Goal: Task Accomplishment & Management: Complete application form

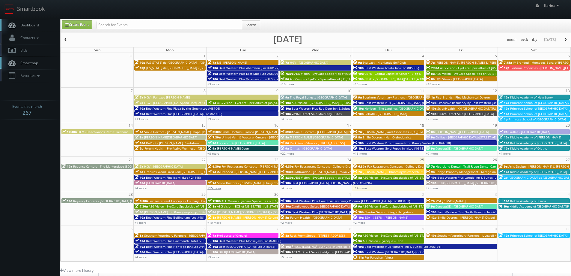
click at [216, 188] on link "+15 more" at bounding box center [215, 188] width 14 height 4
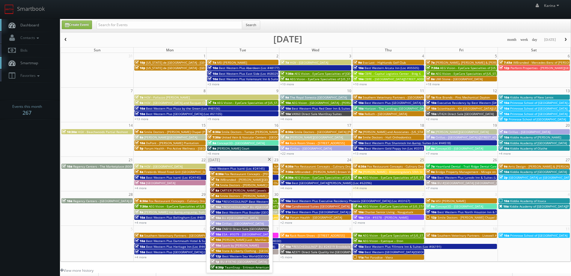
click at [269, 159] on span at bounding box center [270, 159] width 4 height 3
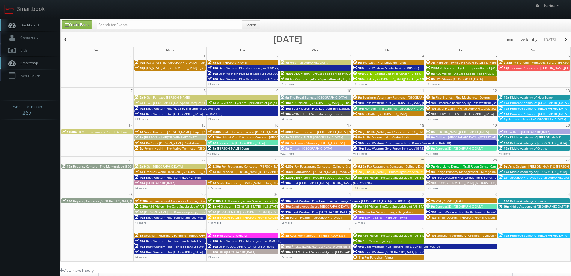
click at [218, 223] on link "+10 more" at bounding box center [215, 222] width 14 height 4
click at [79, 25] on link "Create Event" at bounding box center [77, 24] width 30 height 9
type input "09/25/2025"
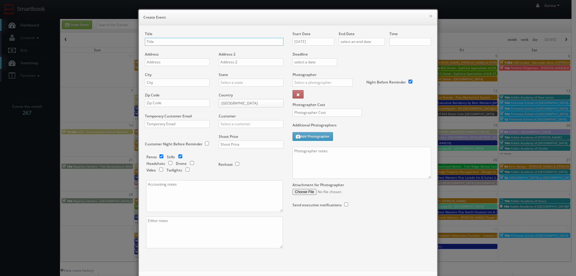
checkbox input "true"
type input "10:00am"
checkbox input "true"
type input "[US_STATE] de [GEOGRAPHIC_DATA] - [GEOGRAPHIC_DATA]"
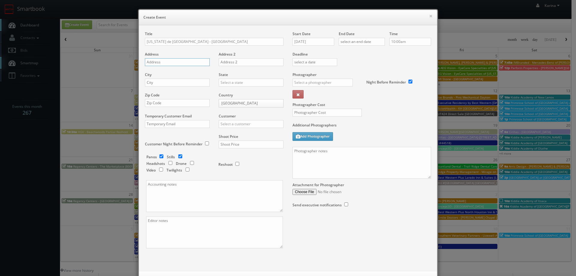
click at [161, 62] on input "text" at bounding box center [177, 62] width 65 height 8
paste input "313 East Houston St."
type input "313 East Houston St."
click at [164, 82] on input "text" at bounding box center [177, 83] width 65 height 8
type input "San Antonio"
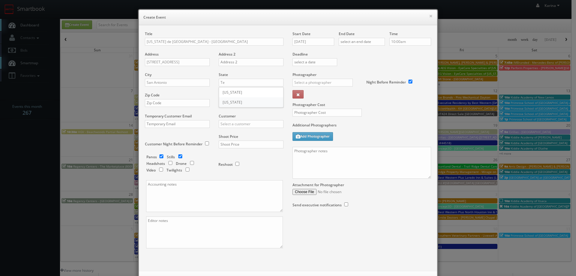
click at [229, 101] on div "[US_STATE]" at bounding box center [251, 102] width 64 height 10
type input "[US_STATE]"
paste input "78205"
type input "78205"
click at [232, 123] on input "text" at bounding box center [251, 124] width 65 height 8
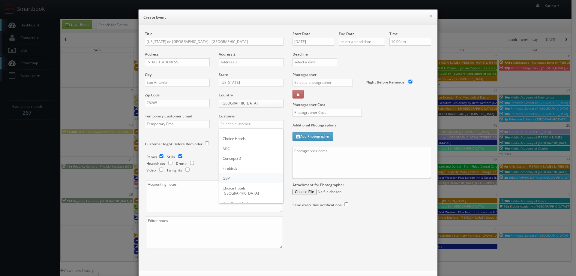
click at [236, 179] on div "GBV" at bounding box center [251, 178] width 64 height 10
type input "GBV"
click at [159, 156] on input "checkbox" at bounding box center [161, 156] width 9 height 4
checkbox input "false"
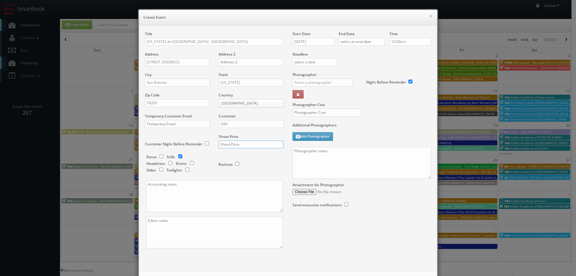
click at [235, 145] on input "text" at bounding box center [251, 144] width 65 height 8
type input "800"
click at [318, 42] on input "[DATE]" at bounding box center [313, 42] width 42 height 8
click at [315, 103] on td "30" at bounding box center [314, 104] width 8 height 9
type input "09/30/2025"
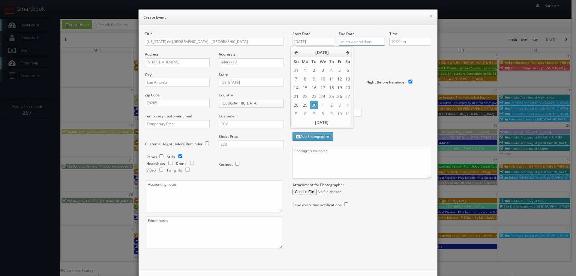
click at [361, 41] on input "text" at bounding box center [362, 42] width 46 height 8
click at [361, 103] on td "30" at bounding box center [360, 104] width 8 height 9
type input "09/30/2025"
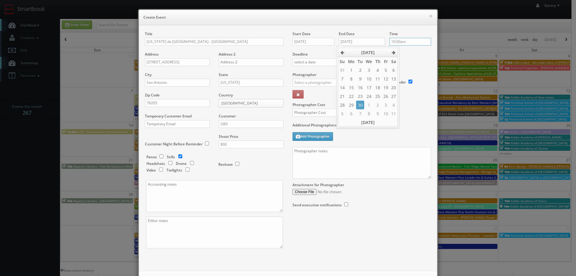
click at [403, 40] on input "10:00am" at bounding box center [410, 42] width 42 height 8
type input "10:00pm"
click at [398, 76] on li "10:00pm" at bounding box center [398, 75] width 23 height 7
click at [303, 82] on input "text" at bounding box center [322, 83] width 60 height 8
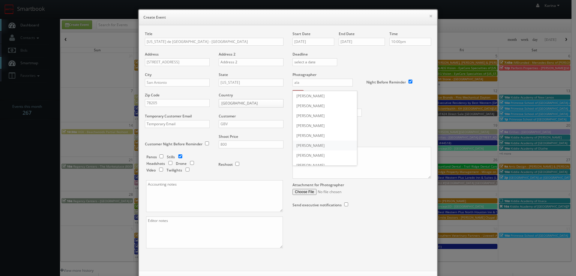
click at [319, 146] on div "Alan Duggins" at bounding box center [325, 145] width 64 height 10
type input "Alan Duggins"
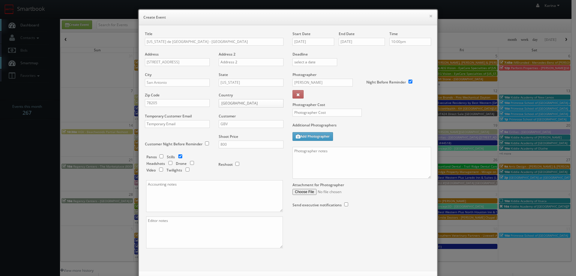
click at [181, 12] on div "× Create Event" at bounding box center [288, 17] width 298 height 15
click at [316, 114] on input "text" at bounding box center [326, 113] width 69 height 8
type input "350"
click at [306, 155] on textarea at bounding box center [361, 163] width 139 height 32
click at [355, 152] on textarea "On site contact: Claudio Martins -" at bounding box center [361, 163] width 139 height 32
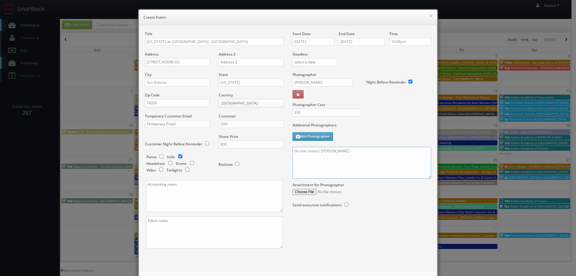
paste textarea "210.965.2731"
paste textarea "We will deliver 15 stills, so please take at least 30 angles to choose from, sh…"
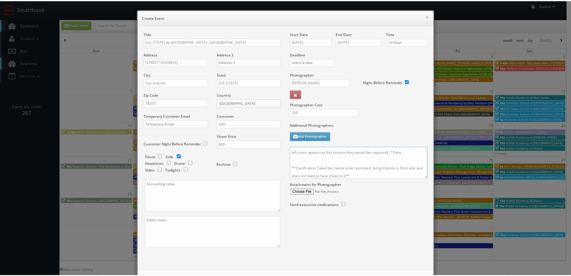
scroll to position [26, 0]
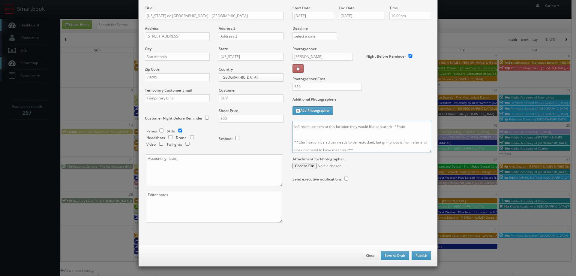
type textarea "On site contact: Claudio Martins - 210.965.2731 We will deliver 15 stills, so p…"
click at [422, 253] on button "Publish" at bounding box center [421, 255] width 19 height 9
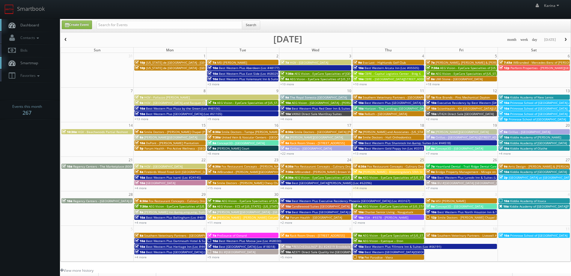
click at [37, 23] on span "Dashboard" at bounding box center [28, 24] width 22 height 5
click at [143, 223] on link "+4 more" at bounding box center [141, 222] width 12 height 4
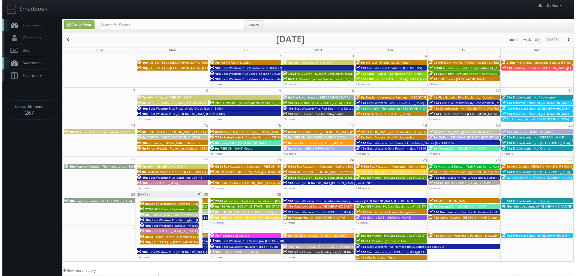
scroll to position [30, 0]
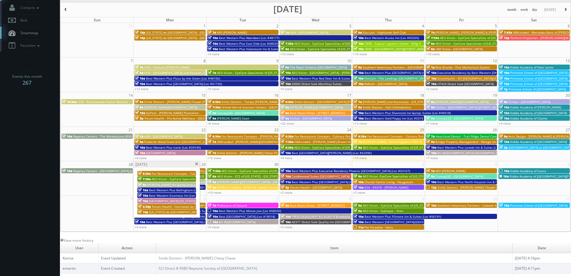
click at [164, 211] on span "[US_STATE] de [GEOGRAPHIC_DATA] - [GEOGRAPHIC_DATA]" at bounding box center [190, 212] width 83 height 4
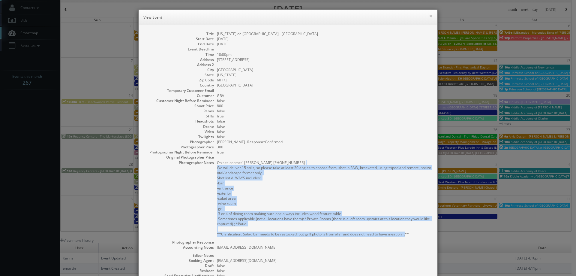
drag, startPoint x: 407, startPoint y: 234, endPoint x: 212, endPoint y: 168, distance: 206.1
click at [212, 168] on dl "Title Texas de Brazil - Schaumburg Start Date 09/29/2025 End Date 09/30/2025 Ev…" at bounding box center [288, 177] width 286 height 293
copy pre "We will deliver 15 stills, so please take at least 30 angles to choose from, sh…"
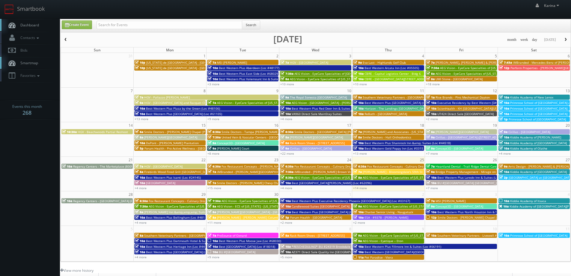
click at [31, 26] on span "Dashboard" at bounding box center [28, 24] width 22 height 5
click at [82, 21] on link "Create Event" at bounding box center [77, 24] width 30 height 9
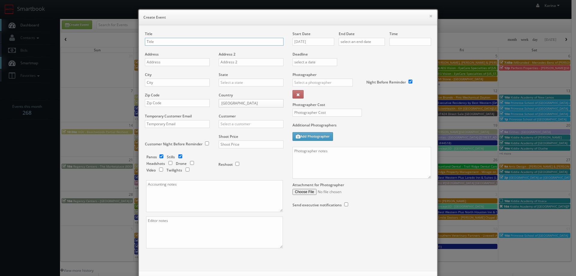
checkbox input "true"
type input "10:00am"
checkbox input "true"
click at [165, 42] on input "text" at bounding box center [214, 42] width 139 height 8
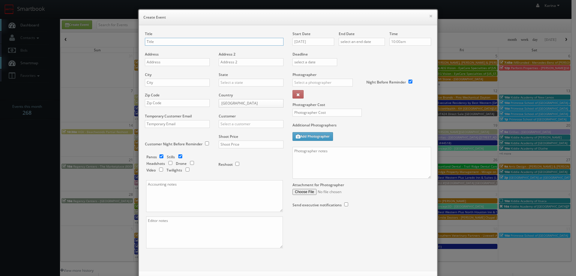
paste input "Kiddie Academy of [PERSON_NAME][GEOGRAPHIC_DATA]"
type input "Kiddie Academy of [PERSON_NAME][GEOGRAPHIC_DATA]"
click at [160, 61] on input "text" at bounding box center [177, 62] width 65 height 8
click at [156, 61] on input "text" at bounding box center [177, 62] width 65 height 8
paste input "10100 Medlock Bridge Road"
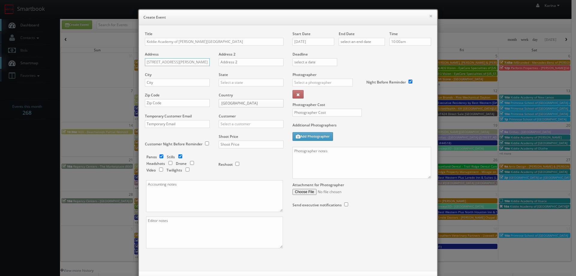
type input "10100 Medlock Bridge Road"
click at [150, 84] on input "text" at bounding box center [177, 83] width 65 height 8
type input "Johns Creek"
click at [234, 91] on div "[US_STATE]" at bounding box center [251, 92] width 64 height 10
type input "[US_STATE]"
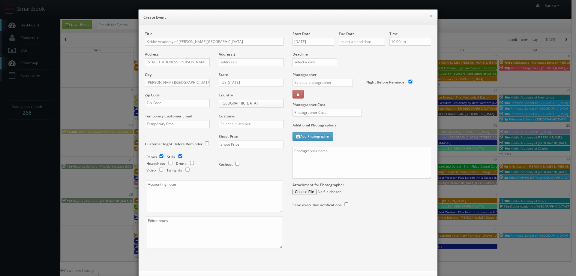
click at [381, 105] on label "Photographer Cost" at bounding box center [362, 104] width 148 height 5
click at [173, 106] on input "text" at bounding box center [177, 103] width 65 height 8
type input "30097"
click at [244, 122] on input "text" at bounding box center [251, 124] width 65 height 8
click at [159, 156] on input "checkbox" at bounding box center [161, 156] width 9 height 4
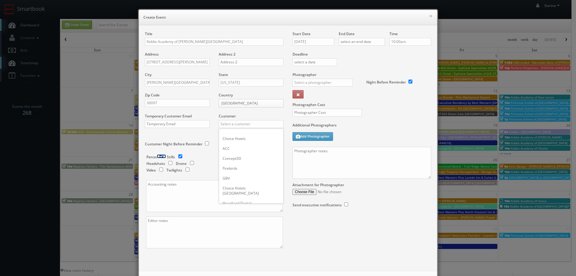
checkbox input "false"
click at [235, 121] on input "text" at bounding box center [251, 124] width 65 height 8
click at [394, 126] on label "Additional Photographers" at bounding box center [361, 126] width 139 height 8
click at [256, 124] on input "text" at bounding box center [251, 124] width 65 height 8
click at [247, 133] on div "Kiddie Academy" at bounding box center [251, 134] width 64 height 10
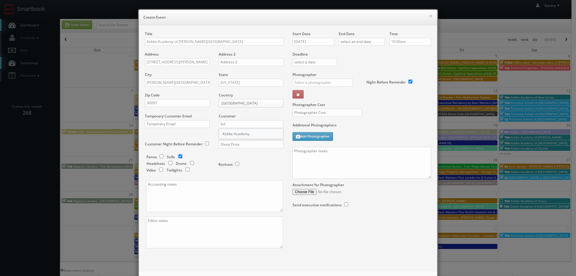
type input "Kiddie Academy"
click at [240, 145] on input "text" at bounding box center [251, 144] width 65 height 8
type input "650"
click at [324, 42] on input "09/25/2025" at bounding box center [313, 42] width 42 height 8
click at [348, 54] on icon at bounding box center [348, 52] width 4 height 4
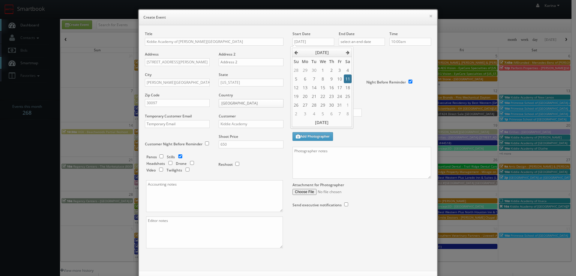
click at [347, 79] on td "11" at bounding box center [348, 78] width 8 height 9
type input "10/11/2025"
click at [361, 43] on input "text" at bounding box center [362, 42] width 46 height 8
click at [395, 52] on icon at bounding box center [394, 52] width 4 height 4
click at [393, 77] on td "11" at bounding box center [394, 78] width 8 height 9
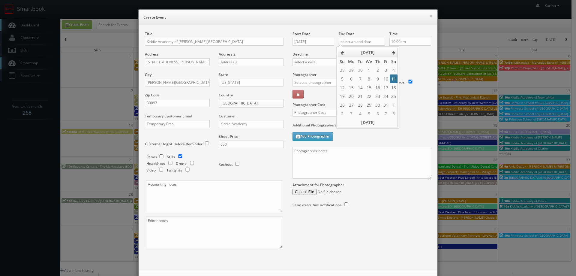
type input "10/11/2025"
click at [411, 72] on div "Deadline" at bounding box center [362, 51] width 148 height 41
click at [318, 82] on input "text" at bounding box center [322, 83] width 60 height 8
click at [312, 97] on div "DJ Jennings" at bounding box center [325, 96] width 64 height 10
type input "DJ Jennings"
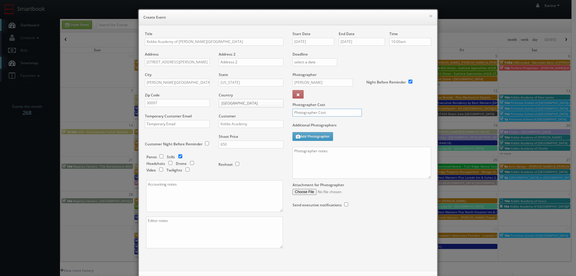
click at [316, 113] on input "text" at bounding box center [326, 113] width 69 height 8
type input "275"
click at [312, 148] on textarea at bounding box center [361, 163] width 139 height 32
click at [354, 152] on textarea "On site contact: Vikram Kansara -" at bounding box center [361, 163] width 139 height 32
paste textarea "678.463.8839"
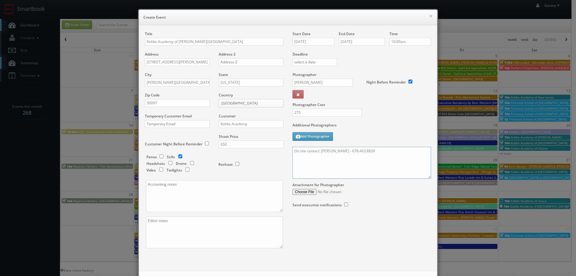
click at [300, 160] on textarea "On site contact: Vikram Kansara - 678.463.8839" at bounding box center [361, 163] width 139 height 32
click at [387, 151] on textarea "On site contact: Vikram Kansara - 678.463.8839" at bounding box center [361, 163] width 139 height 32
paste textarea "Stills only. We need to deliver 10 stills to the client so we ask that you take…"
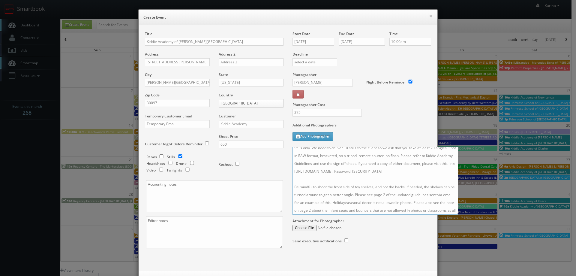
drag, startPoint x: 427, startPoint y: 177, endPoint x: 456, endPoint y: 224, distance: 55.8
click at [456, 214] on textarea "On site contact: Vikram Kansara - 678.463.8839 Stills only. We need to deliver …" at bounding box center [375, 181] width 166 height 68
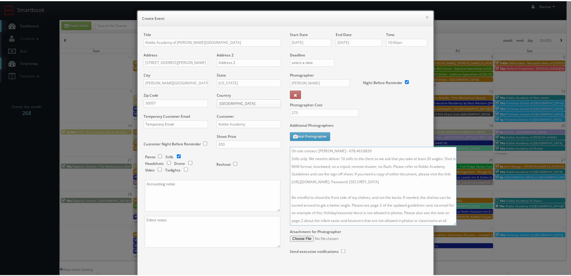
scroll to position [34, 0]
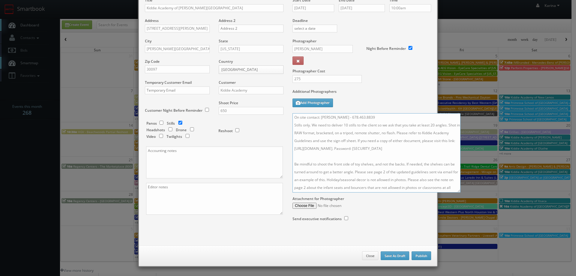
type textarea "On site contact: Vikram Kansara - 678.463.8839 Stills only. We need to deliver …"
click at [417, 256] on button "Publish" at bounding box center [421, 255] width 19 height 9
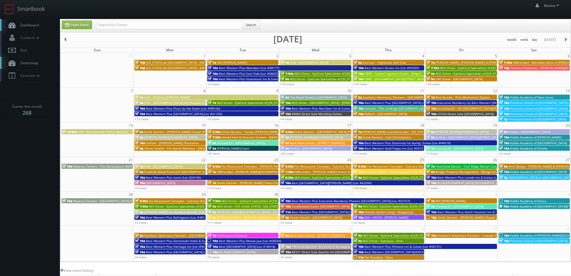
click at [26, 149] on body "Smartbook Toggle Side Navigation Toggle Top Navigation Karina Karina Profile Lo…" at bounding box center [285, 192] width 571 height 385
click at [29, 28] on link "Dashboard" at bounding box center [30, 25] width 60 height 12
click at [543, 172] on span "Kiddie Academy of [GEOGRAPHIC_DATA]" at bounding box center [539, 171] width 57 height 4
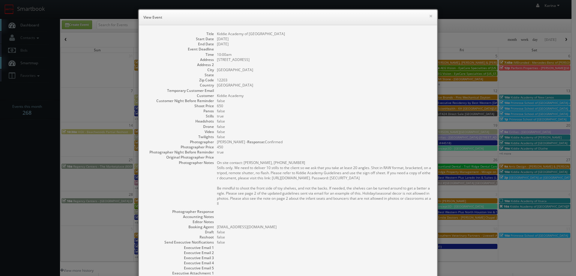
drag, startPoint x: 227, startPoint y: 202, endPoint x: 210, endPoint y: 167, distance: 39.3
click at [210, 167] on dl "Title Kiddie Academy of Albany Start Date 09/27/2025 End Date 09/27/2025 Event …" at bounding box center [288, 161] width 286 height 260
copy pre "Stills only. We need to deliver 10 stills to the client so we ask that you take…"
click at [409, 70] on dd "Albany" at bounding box center [324, 69] width 214 height 5
click at [430, 16] on button "×" at bounding box center [431, 16] width 4 height 4
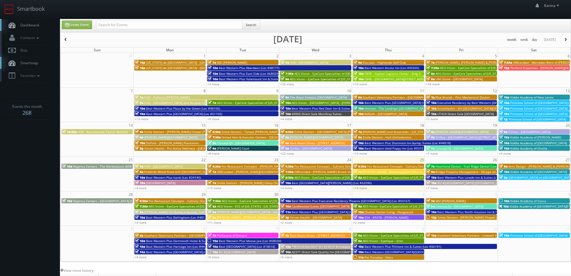
click at [37, 23] on span "Dashboard" at bounding box center [28, 24] width 22 height 5
click at [33, 23] on span "Dashboard" at bounding box center [28, 24] width 22 height 5
click at [34, 27] on span "Dashboard" at bounding box center [28, 24] width 22 height 5
click at [362, 188] on link "+14 more" at bounding box center [360, 188] width 14 height 4
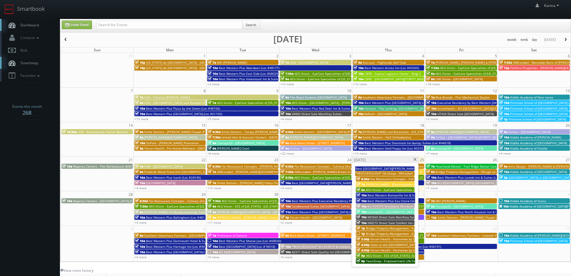
click at [18, 151] on body "Smartbook Toggle Side Navigation Toggle Top Navigation [PERSON_NAME] [PERSON_NA…" at bounding box center [285, 192] width 571 height 385
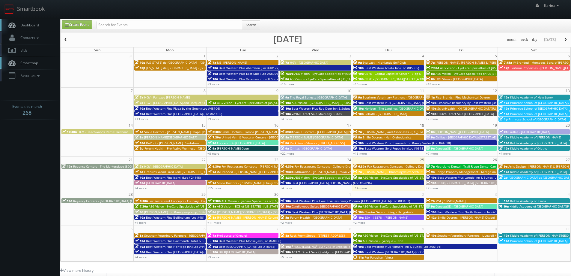
click at [38, 27] on span "Dashboard" at bounding box center [28, 24] width 22 height 5
click at [41, 20] on link "Dashboard" at bounding box center [30, 25] width 60 height 12
click at [28, 24] on span "Dashboard" at bounding box center [28, 24] width 22 height 5
click at [23, 136] on body "Smartbook Toggle Side Navigation Toggle Top Navigation [PERSON_NAME] [PERSON_NA…" at bounding box center [285, 192] width 571 height 385
click at [16, 23] on icon at bounding box center [11, 24] width 9 height 7
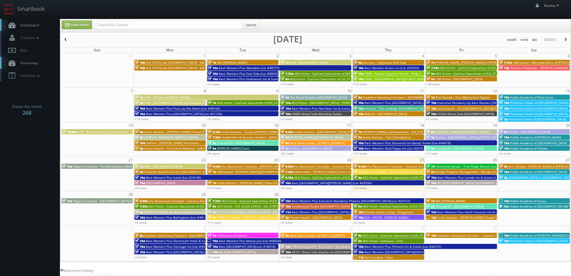
click at [29, 27] on span "Dashboard" at bounding box center [28, 24] width 22 height 5
click at [33, 26] on span "Dashboard" at bounding box center [28, 24] width 22 height 5
click at [26, 154] on body "Smartbook Toggle Side Navigation Toggle Top Navigation [PERSON_NAME] [PERSON_NA…" at bounding box center [285, 192] width 571 height 385
click at [10, 183] on body "Smartbook Toggle Side Navigation Toggle Top Navigation [PERSON_NAME] [PERSON_NA…" at bounding box center [285, 192] width 571 height 385
click at [32, 30] on link "Dashboard" at bounding box center [30, 25] width 60 height 12
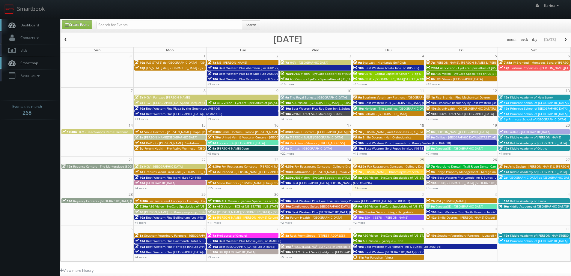
click at [15, 142] on body "Smartbook Toggle Side Navigation Toggle Top Navigation [PERSON_NAME] [PERSON_NA…" at bounding box center [285, 192] width 571 height 385
click at [86, 25] on link "Create Event" at bounding box center [77, 24] width 30 height 9
type input "[DATE]"
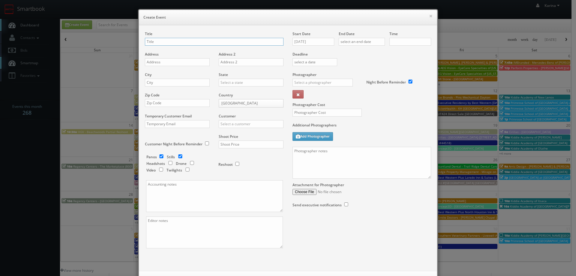
checkbox input "true"
type input "10:00am"
checkbox input "true"
type input "Forum Health - Modesto Clinic"
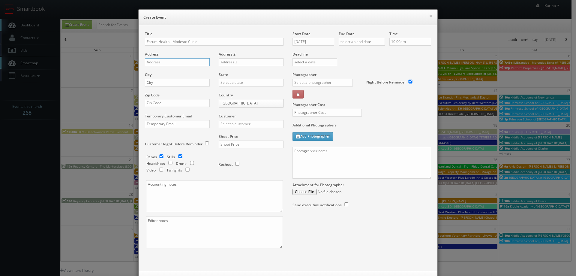
click at [152, 61] on input "text" at bounding box center [177, 62] width 65 height 8
paste input "1120 13th St, Suite B"
type input "1120 13th St, Suite B"
click at [167, 87] on div "City" at bounding box center [179, 82] width 69 height 20
click at [167, 83] on input "text" at bounding box center [177, 83] width 65 height 8
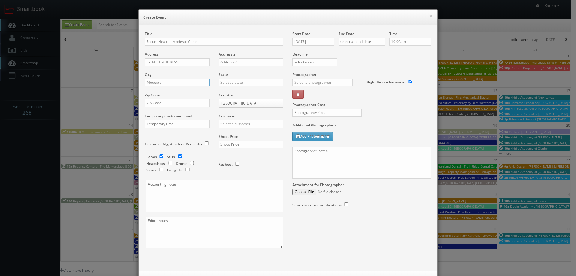
type input "Modesto"
click at [243, 93] on div "[US_STATE]" at bounding box center [251, 92] width 64 height 10
type input "[US_STATE]"
click at [160, 106] on input "text" at bounding box center [177, 103] width 65 height 8
type input "95354"
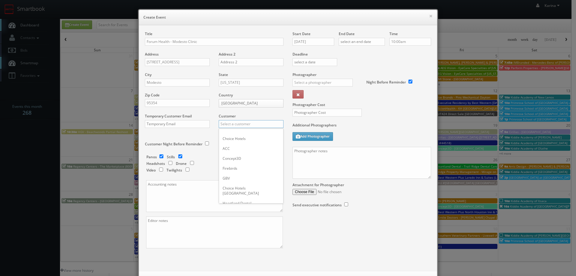
click at [238, 124] on input "text" at bounding box center [251, 124] width 65 height 8
click at [159, 157] on input "checkbox" at bounding box center [161, 156] width 9 height 4
checkbox input "false"
click at [242, 125] on input "text" at bounding box center [251, 124] width 65 height 8
click at [235, 177] on div "GBV" at bounding box center [251, 178] width 64 height 10
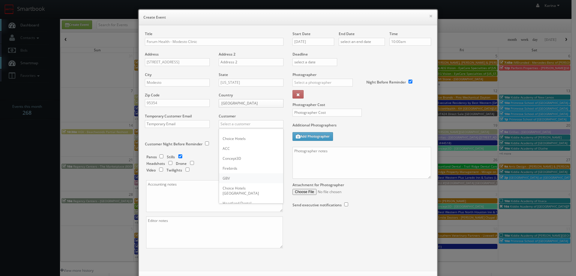
type input "GBV"
click at [238, 145] on input "text" at bounding box center [251, 144] width 65 height 8
type input "650"
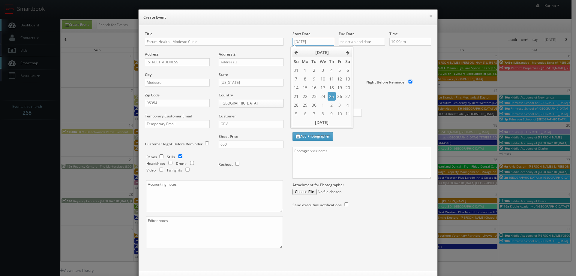
click at [320, 43] on input "09/25/2025" at bounding box center [313, 42] width 42 height 8
click at [323, 112] on td "8" at bounding box center [322, 113] width 9 height 9
type input "10/08/2025"
click at [370, 43] on input "text" at bounding box center [362, 42] width 46 height 8
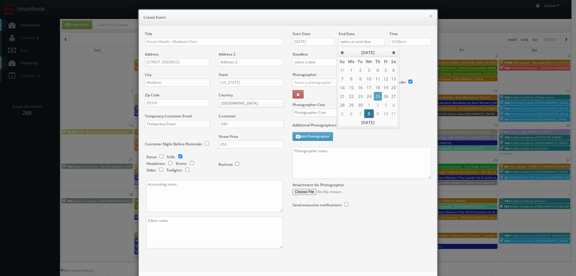
click at [367, 111] on td "8" at bounding box center [368, 113] width 9 height 9
type input "10/08/2025"
click at [406, 43] on input "10:00am" at bounding box center [410, 42] width 42 height 8
type input "8:30am"
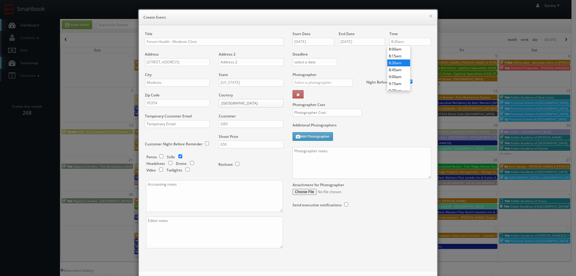
click at [400, 62] on li "8:30am" at bounding box center [398, 62] width 23 height 7
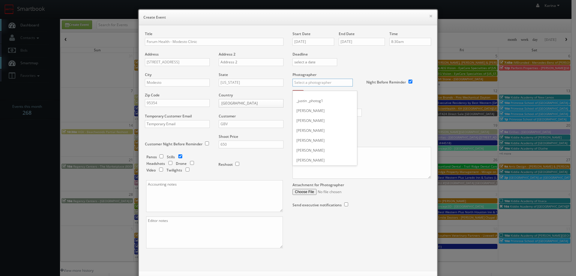
click at [311, 83] on input "text" at bounding box center [322, 83] width 60 height 8
click at [317, 99] on div "Enaldy Leite" at bounding box center [325, 96] width 64 height 10
type input "Enaldy Leite"
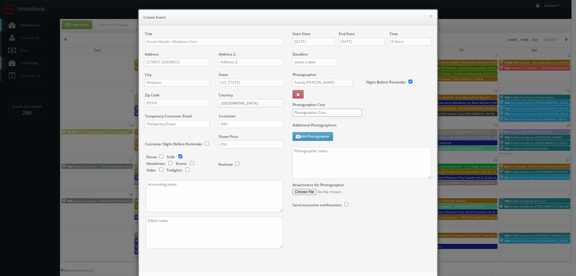
click at [331, 112] on input "text" at bounding box center [326, 113] width 69 height 8
type input "350"
click at [303, 151] on textarea at bounding box center [361, 163] width 139 height 32
paste textarea "209.409.8192"
paste textarea "We are delivering 10 images of the practice and headshots, please take 20 + ang…"
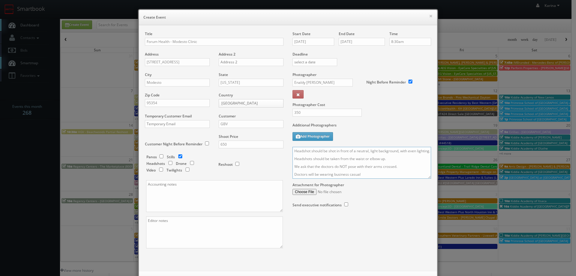
scroll to position [103, 0]
drag, startPoint x: 391, startPoint y: 163, endPoint x: 361, endPoint y: 163, distance: 30.6
click at [361, 163] on textarea "On site contact: Tammy 209.409.8192 We are delivering 10 images of the practice…" at bounding box center [361, 163] width 139 height 32
drag, startPoint x: 407, startPoint y: 164, endPoint x: 417, endPoint y: 167, distance: 10.0
click at [409, 165] on textarea "On site contact: Tammy 209.409.8192 We are delivering 10 images of the practice…" at bounding box center [361, 163] width 139 height 32
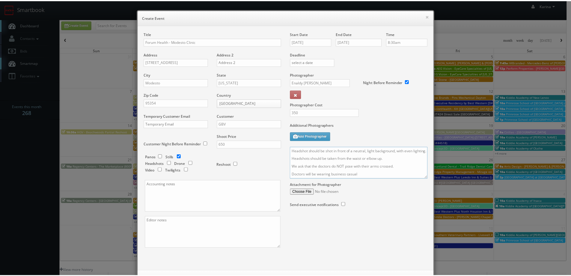
scroll to position [26, 0]
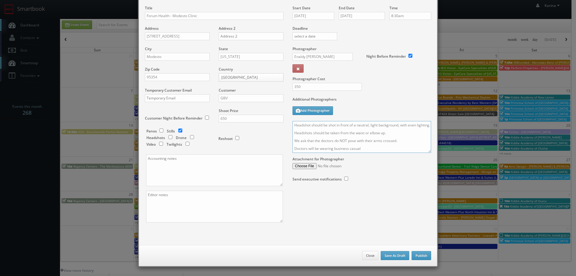
type textarea "On site contact: Tammy 209.409.8192 We are delivering 10 images of the practice…"
click at [418, 255] on button "Publish" at bounding box center [421, 255] width 19 height 9
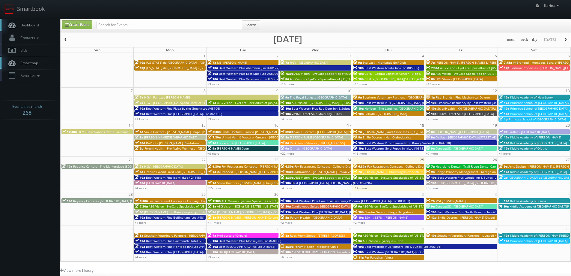
click at [26, 30] on link "Dashboard" at bounding box center [30, 25] width 60 height 12
click at [359, 153] on link "+13 more" at bounding box center [360, 153] width 14 height 4
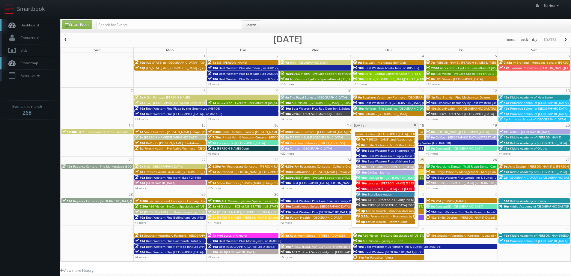
click at [387, 211] on span "Forum Health - Monona/Madison Clinic" at bounding box center [394, 210] width 56 height 4
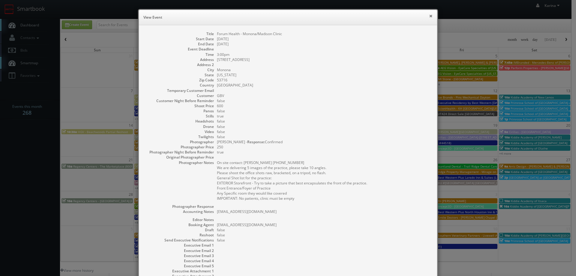
click at [429, 14] on button "×" at bounding box center [431, 16] width 4 height 4
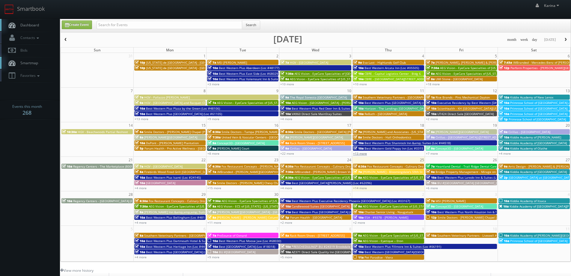
click at [364, 154] on link "+13 more" at bounding box center [360, 153] width 14 height 4
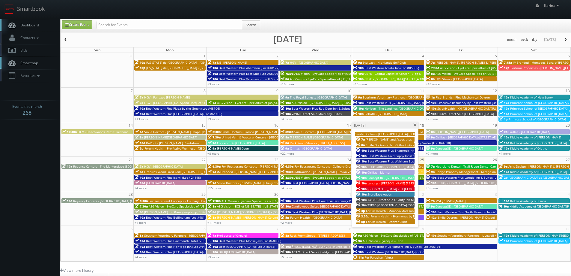
click at [383, 216] on span "Forum Health - Hormones by Design - Boerne Clinic" at bounding box center [408, 216] width 74 height 4
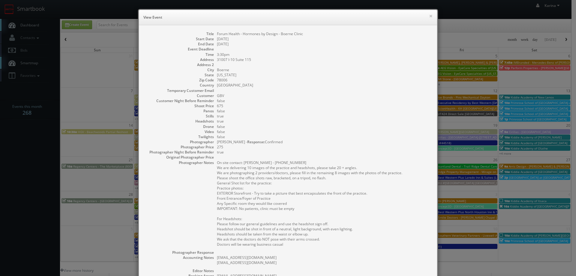
drag, startPoint x: 286, startPoint y: 244, endPoint x: 210, endPoint y: 170, distance: 105.6
click at [210, 170] on dl "Title Forum Health - Hormones by Design - Boerne Clinic Start Date [DATE] End D…" at bounding box center [288, 185] width 286 height 309
copy pre "We are delivering 10 images of the practice and headshots, please take 20 + ang…"
click at [289, 96] on dd "GBV" at bounding box center [324, 95] width 214 height 5
click at [426, 15] on h6 "View Event" at bounding box center [287, 17] width 289 height 6
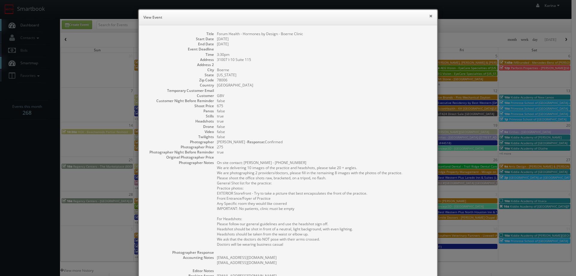
click at [429, 16] on button "×" at bounding box center [431, 16] width 4 height 4
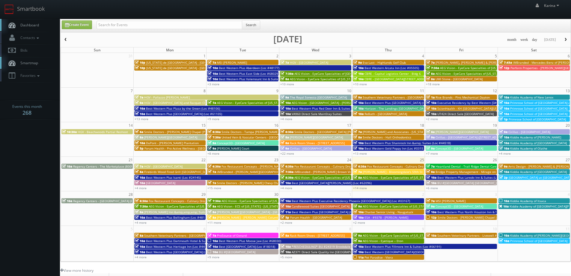
click at [33, 28] on link "Dashboard" at bounding box center [30, 25] width 60 height 12
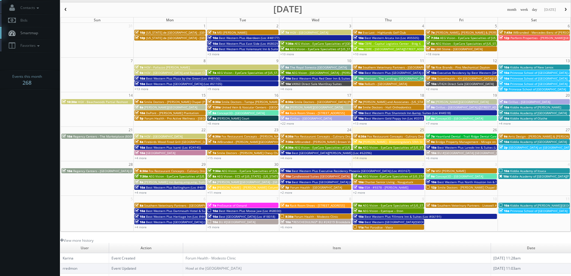
scroll to position [109, 0]
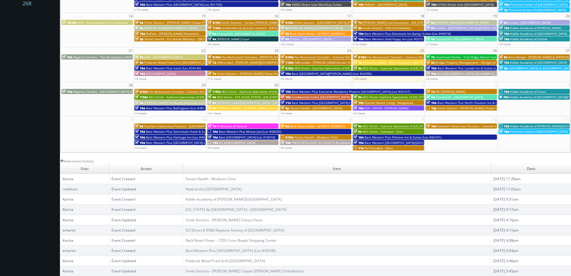
click at [29, 75] on body "Smartbook Toggle Side Navigation Toggle Top Navigation [PERSON_NAME] [PERSON_NA…" at bounding box center [285, 83] width 571 height 385
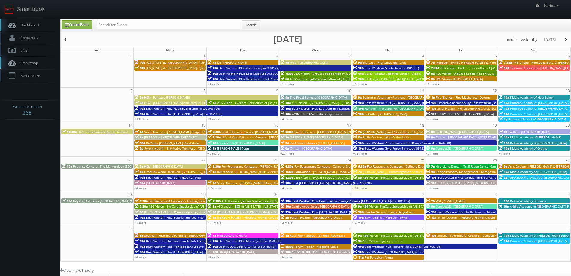
click at [34, 27] on span "Dashboard" at bounding box center [28, 24] width 22 height 5
click at [567, 39] on span "button" at bounding box center [566, 40] width 4 height 4
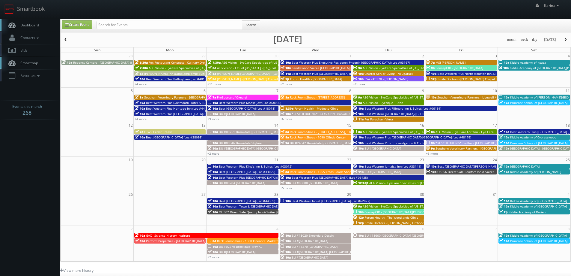
click at [37, 26] on span "Dashboard" at bounding box center [28, 24] width 22 height 5
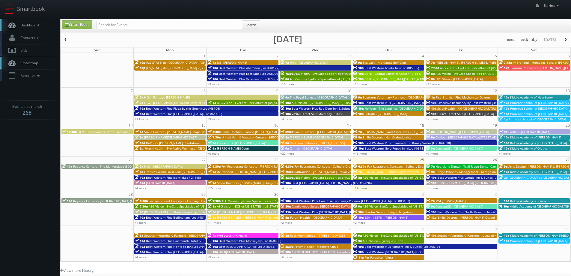
click at [27, 23] on span "Dashboard" at bounding box center [28, 24] width 22 height 5
click at [83, 24] on link "Create Event" at bounding box center [77, 24] width 30 height 9
type input "09/25/2025"
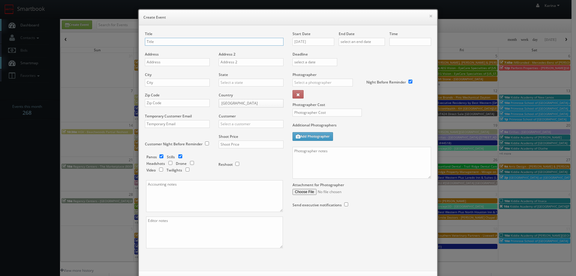
checkbox input "true"
type input "10:00am"
checkbox input "true"
type input "Primrose of Woodstock"
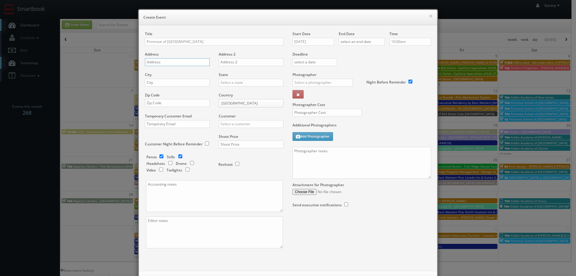
click at [160, 63] on input "text" at bounding box center [177, 62] width 65 height 8
paste input "401 Sherwood Dr"
type input "401 Sherwood Dr"
click at [157, 85] on input "text" at bounding box center [177, 83] width 65 height 8
type input "Woodstock"
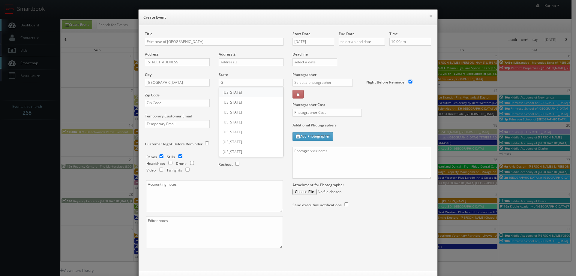
click at [234, 95] on div "[US_STATE]" at bounding box center [251, 92] width 64 height 10
type input "[US_STATE]"
click at [160, 99] on div "Zip Code" at bounding box center [179, 102] width 69 height 20
click at [159, 102] on input "text" at bounding box center [177, 103] width 65 height 8
type input "30188"
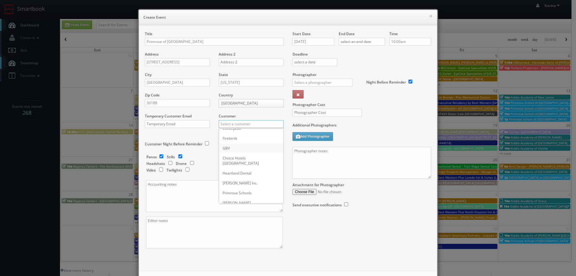
scroll to position [60, 0]
click at [245, 159] on div "Primrose Schools" at bounding box center [251, 163] width 64 height 10
type input "Primrose Schools"
click at [225, 143] on input "text" at bounding box center [251, 144] width 65 height 8
type input "1,100"
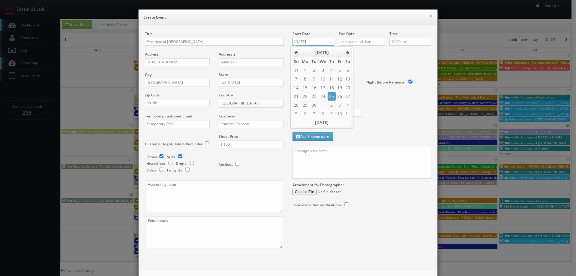
click at [315, 41] on input "09/25/2025" at bounding box center [313, 42] width 42 height 8
click at [347, 54] on icon at bounding box center [348, 52] width 4 height 4
click at [350, 86] on td "18" at bounding box center [348, 87] width 8 height 9
type input "10/18/2025"
click at [363, 41] on input "text" at bounding box center [362, 42] width 46 height 8
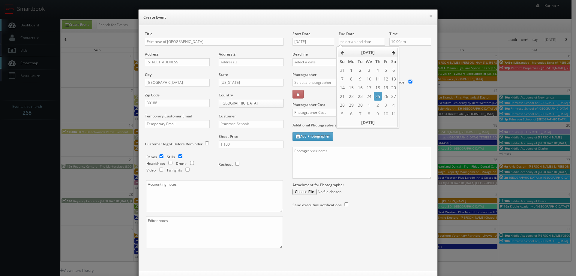
click at [391, 54] on th at bounding box center [394, 52] width 8 height 9
click at [392, 88] on td "18" at bounding box center [394, 87] width 8 height 9
type input "10/18/2025"
drag, startPoint x: 406, startPoint y: 57, endPoint x: 396, endPoint y: 61, distance: 10.5
click at [406, 58] on div "Deadline" at bounding box center [362, 51] width 148 height 41
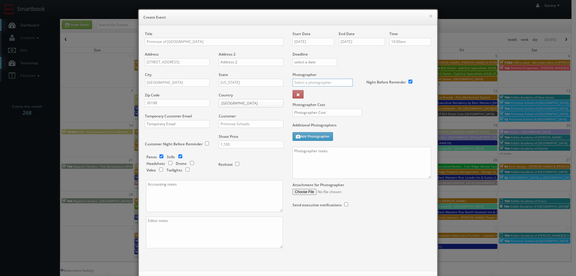
click at [309, 85] on input "text" at bounding box center [322, 83] width 60 height 8
click at [311, 97] on div "Kevin Bradley" at bounding box center [325, 96] width 64 height 10
type input "Kevin Bradley"
click at [319, 114] on input "text" at bounding box center [326, 113] width 69 height 8
type input "325"
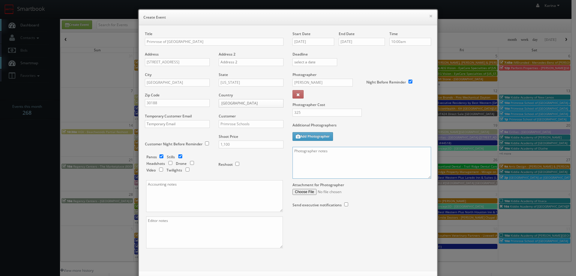
click at [311, 158] on textarea at bounding box center [361, 163] width 139 height 32
click at [400, 127] on label "Additional Photographers" at bounding box center [361, 126] width 139 height 8
click at [304, 156] on textarea at bounding box center [361, 163] width 139 height 32
paste textarea "770.924.0084"
paste textarea "We need to deliver 10 stills and a virtual tour. For stills: We need to deliver…"
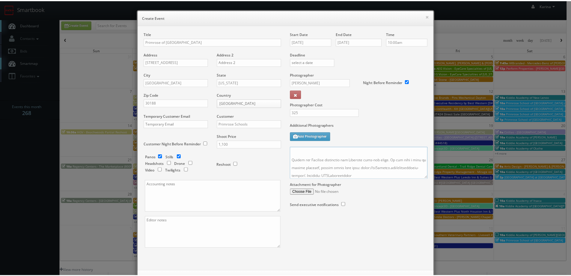
scroll to position [26, 0]
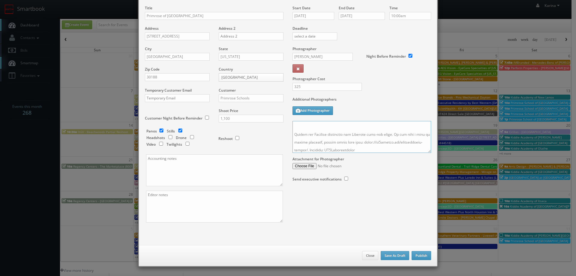
type textarea "On site contact: Ellen at 770.924.0084 We need to deliver 10 stills and a virtu…"
click at [422, 255] on button "Publish" at bounding box center [421, 255] width 19 height 9
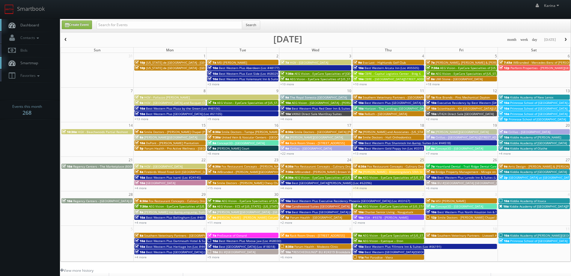
click at [20, 137] on body "Smartbook Toggle Side Navigation Toggle Top Navigation Karina Karina Profile Lo…" at bounding box center [285, 192] width 571 height 385
click at [34, 23] on span "Dashboard" at bounding box center [28, 24] width 22 height 5
click at [541, 178] on span "[GEOGRAPHIC_DATA] at [GEOGRAPHIC_DATA]" at bounding box center [541, 177] width 64 height 4
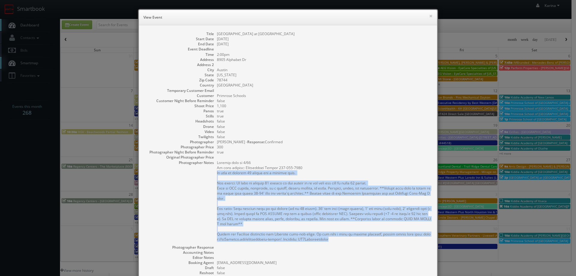
drag, startPoint x: 339, startPoint y: 240, endPoint x: 206, endPoint y: 175, distance: 148.2
click at [206, 175] on dl "Title Primrose School at [GEOGRAPHIC_DATA] Start Date [DATE] End Date [DATE] Ev…" at bounding box center [288, 178] width 286 height 295
copy pre "We need to deliver 10 stills and a virtual tour. For stills: We need to deliver…"
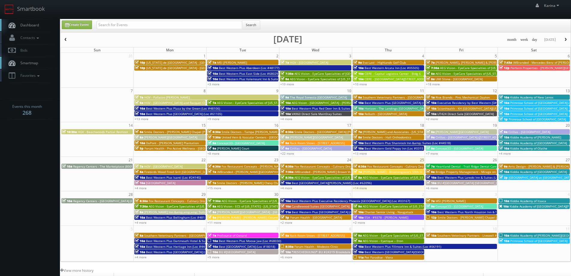
click at [31, 22] on link "Dashboard" at bounding box center [30, 25] width 60 height 12
click at [40, 23] on link "Dashboard" at bounding box center [30, 25] width 60 height 12
click at [24, 158] on body "Smartbook Toggle Side Navigation Toggle Top Navigation [PERSON_NAME] [PERSON_NA…" at bounding box center [285, 192] width 571 height 385
click at [28, 24] on span "Dashboard" at bounding box center [28, 24] width 22 height 5
click at [33, 27] on span "Dashboard" at bounding box center [28, 24] width 22 height 5
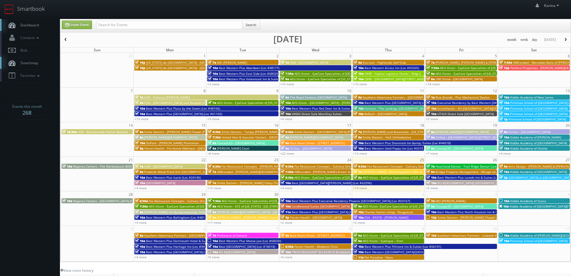
click at [463, 218] on span "Smile Doctors - [PERSON_NAME] Chapel [PERSON_NAME] Orthodontics" at bounding box center [489, 217] width 102 height 4
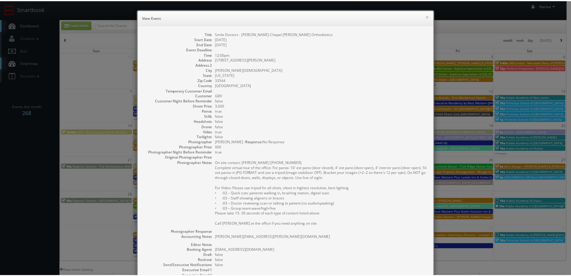
scroll to position [81, 0]
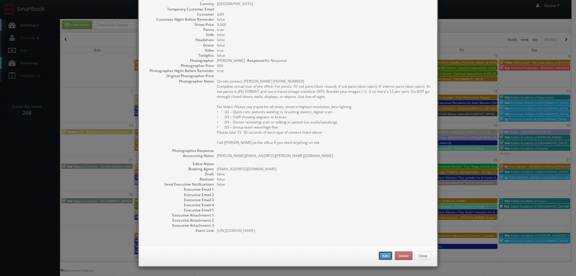
click at [381, 257] on button "Edit" at bounding box center [386, 255] width 14 height 9
type input "3,600"
type input "900"
select select "[US_STATE]"
select select "fake72@mg.cs3calendar.com"
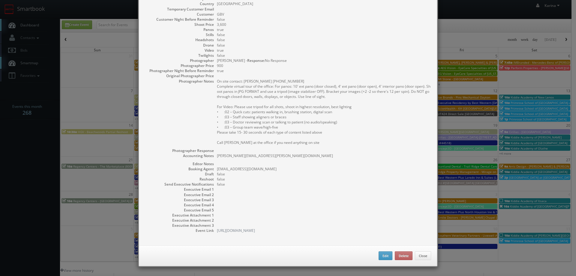
select select "tonybrucecat@gmail.com"
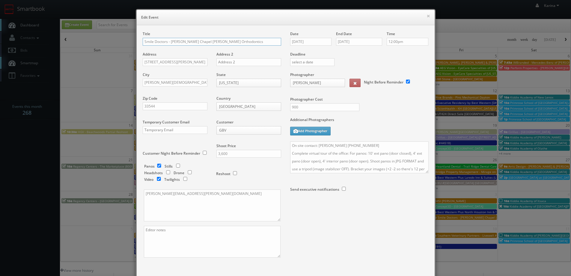
scroll to position [35, 0]
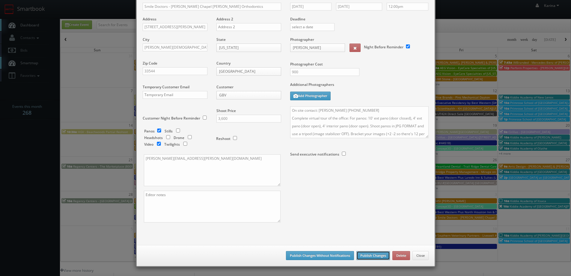
click at [379, 255] on button "Publish Changes" at bounding box center [374, 255] width 34 height 9
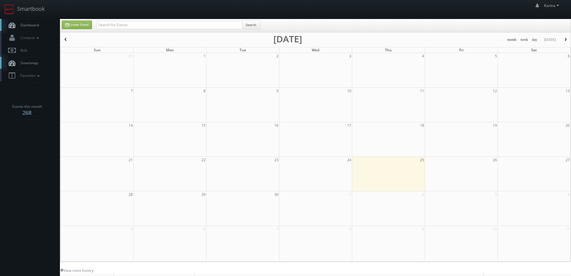
click at [37, 30] on link "Dashboard" at bounding box center [30, 25] width 60 height 12
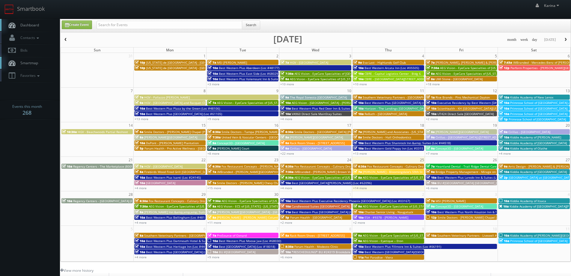
click at [29, 28] on link "Dashboard" at bounding box center [30, 25] width 60 height 12
click at [39, 26] on link "Dashboard" at bounding box center [30, 25] width 60 height 12
click at [20, 140] on body "Smartbook Toggle Side Navigation Toggle Top Navigation [PERSON_NAME] [PERSON_NA…" at bounding box center [285, 192] width 571 height 385
click at [30, 27] on span "Dashboard" at bounding box center [28, 24] width 22 height 5
click at [26, 23] on span "Dashboard" at bounding box center [28, 24] width 22 height 5
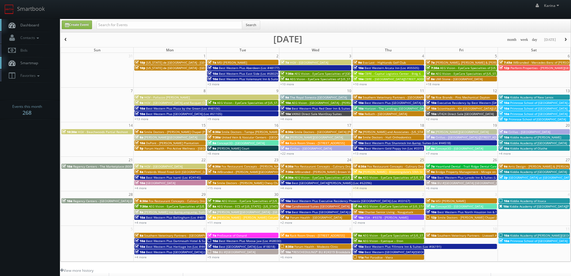
click at [565, 37] on button "button" at bounding box center [566, 39] width 10 height 7
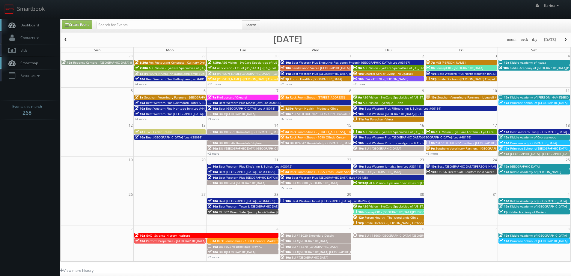
click at [28, 158] on body "Smartbook Toggle Side Navigation Toggle Top Navigation Karina Karina Profile Lo…" at bounding box center [285, 192] width 571 height 385
click at [37, 25] on span "Dashboard" at bounding box center [28, 24] width 22 height 5
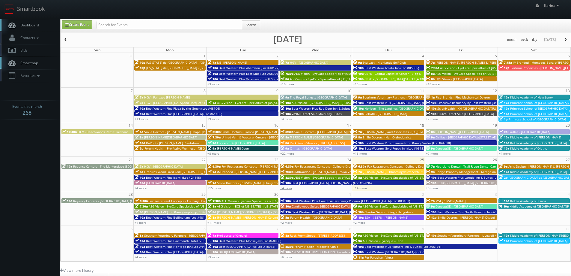
click at [291, 189] on link "+4 more" at bounding box center [286, 188] width 12 height 4
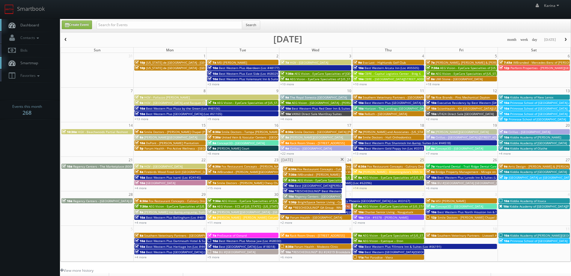
click at [342, 158] on span at bounding box center [342, 159] width 4 height 3
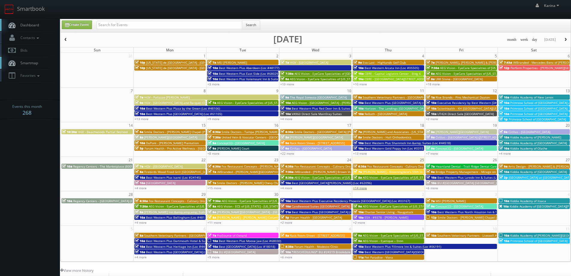
click at [355, 189] on link "+14 more" at bounding box center [360, 188] width 14 height 4
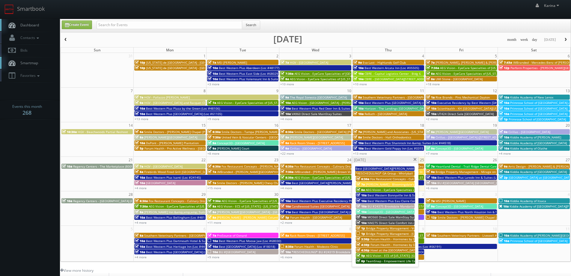
click at [374, 233] on span "Bridge Property Management - [GEOGRAPHIC_DATA]" at bounding box center [403, 233] width 75 height 4
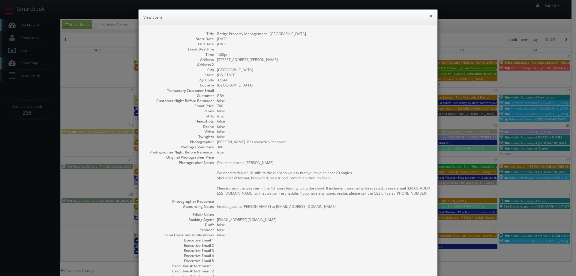
click at [429, 16] on button "×" at bounding box center [431, 16] width 4 height 4
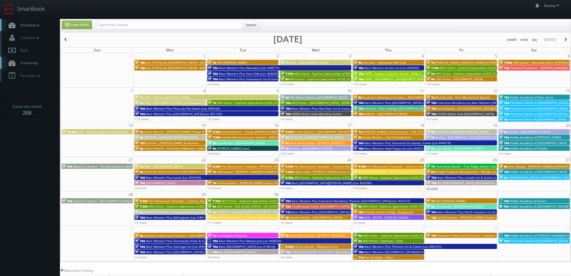
click at [431, 187] on link "+6 more" at bounding box center [432, 188] width 12 height 4
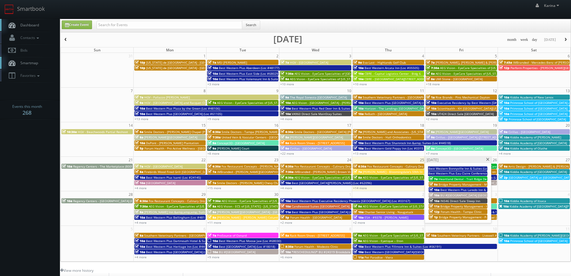
click at [487, 160] on span at bounding box center [488, 159] width 4 height 3
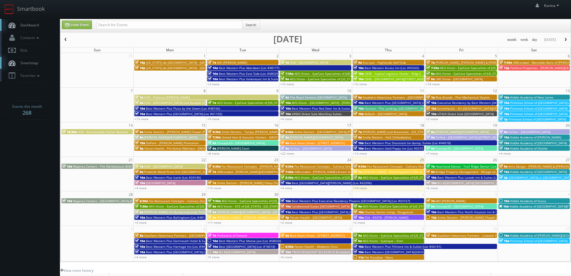
click at [29, 24] on span "Dashboard" at bounding box center [28, 24] width 22 height 5
click at [11, 196] on body "Smartbook Toggle Side Navigation Toggle Top Navigation Karina Karina Profile Lo…" at bounding box center [285, 192] width 571 height 385
click at [26, 163] on body "Smartbook Toggle Side Navigation Toggle Top Navigation Karina Karina Profile Lo…" at bounding box center [285, 192] width 571 height 385
click at [31, 22] on link "Dashboard" at bounding box center [30, 25] width 60 height 12
click at [19, 27] on span "Dashboard" at bounding box center [28, 24] width 22 height 5
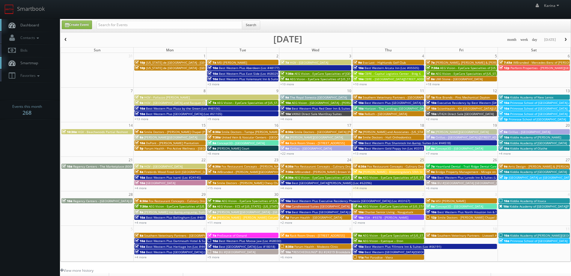
click at [40, 24] on link "Dashboard" at bounding box center [30, 25] width 60 height 12
click at [216, 153] on link "+8 more" at bounding box center [214, 153] width 12 height 4
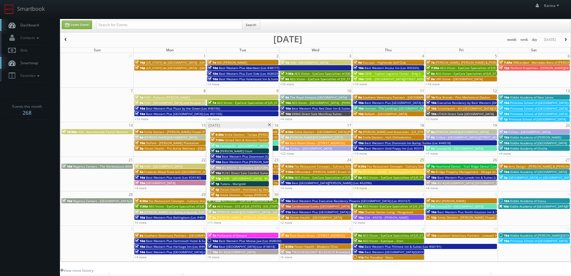
click at [270, 126] on span at bounding box center [270, 124] width 4 height 3
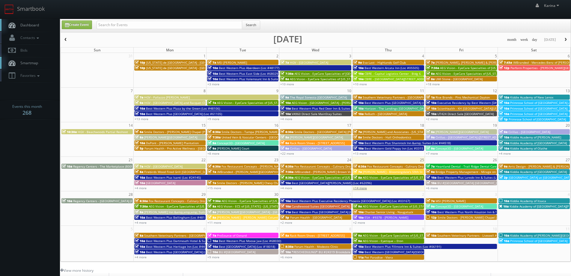
click at [361, 188] on link "+14 more" at bounding box center [360, 188] width 14 height 4
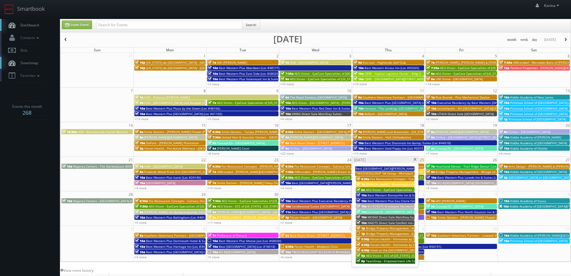
click at [389, 212] on span "Concept3D - University of California Davis" at bounding box center [411, 211] width 87 height 4
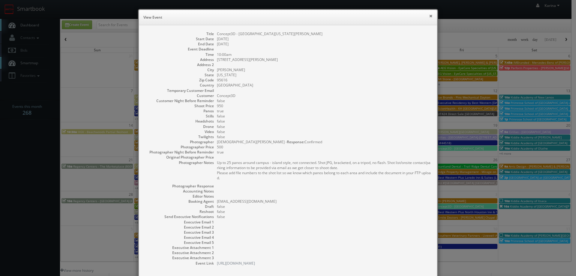
click at [430, 15] on button "×" at bounding box center [431, 16] width 4 height 4
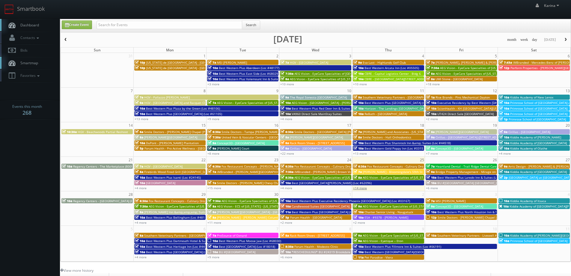
click at [365, 189] on link "+14 more" at bounding box center [360, 188] width 14 height 4
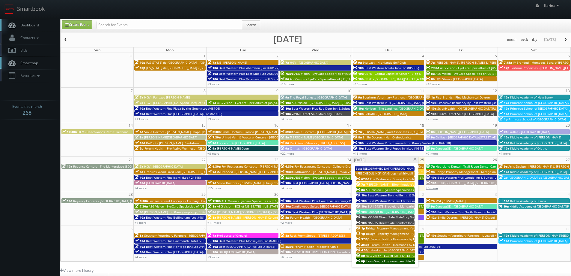
click at [431, 187] on link "+6 more" at bounding box center [432, 188] width 12 height 4
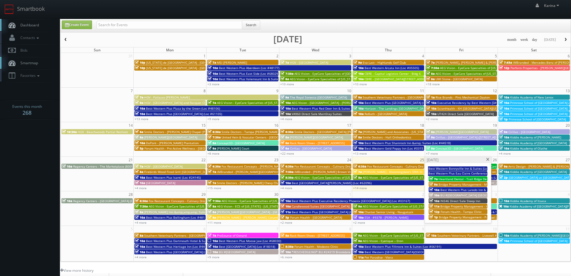
click at [488, 159] on span at bounding box center [488, 159] width 4 height 3
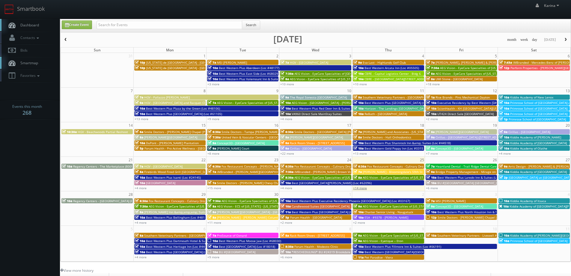
click at [359, 186] on link "+14 more" at bounding box center [360, 188] width 14 height 4
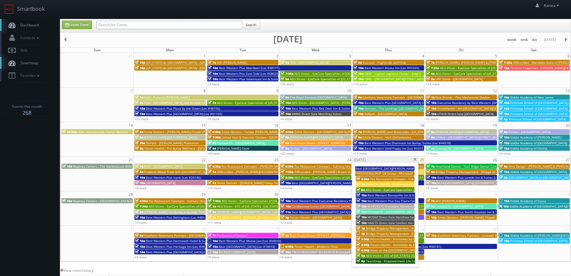
click at [116, 22] on input "text" at bounding box center [170, 25] width 146 height 8
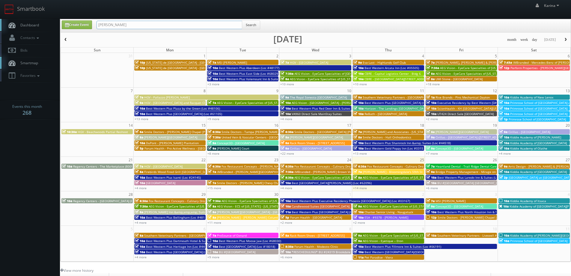
type input "john lattanzio"
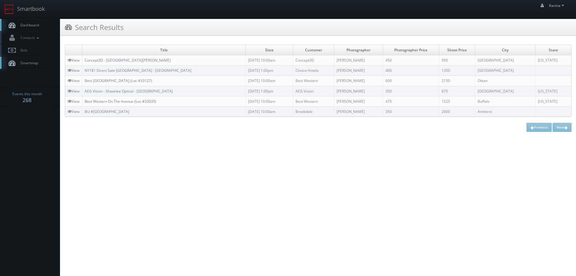
click at [32, 25] on span "Dashboard" at bounding box center [28, 24] width 22 height 5
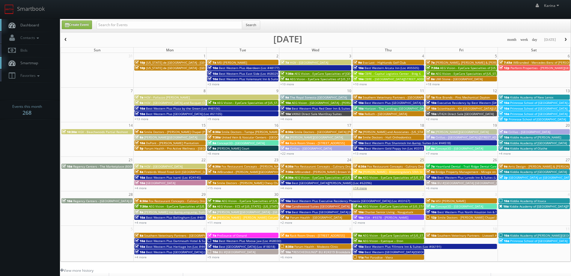
click at [360, 187] on link "+14 more" at bounding box center [360, 188] width 14 height 4
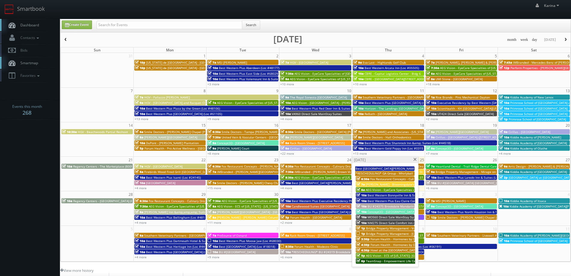
click at [380, 234] on span "Bridge Property Management - [GEOGRAPHIC_DATA]" at bounding box center [403, 233] width 75 height 4
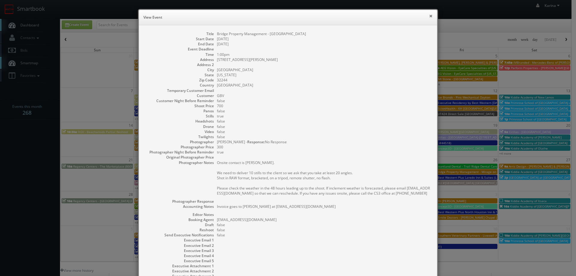
click at [429, 15] on button "×" at bounding box center [431, 16] width 4 height 4
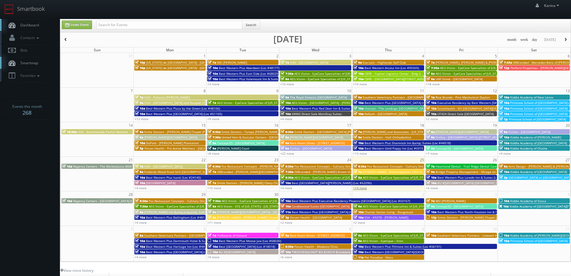
click at [361, 188] on link "+14 more" at bounding box center [360, 188] width 14 height 4
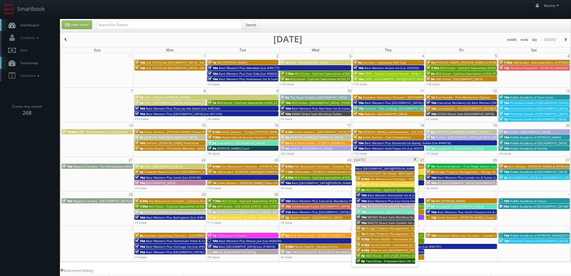
click at [415, 160] on span at bounding box center [415, 159] width 4 height 3
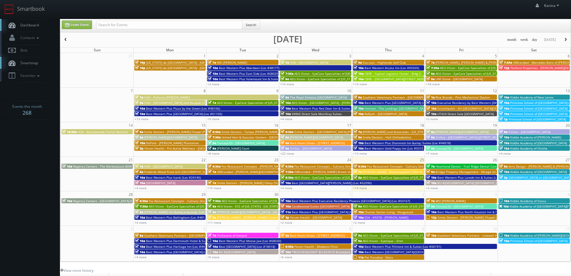
scroll to position [109, 0]
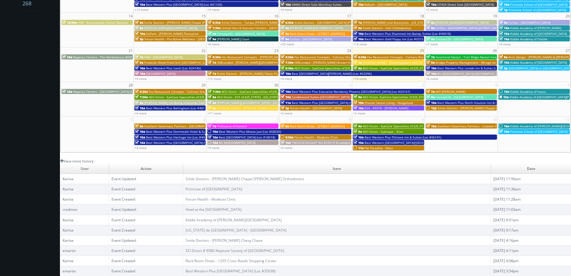
click at [84, 160] on link "View more history" at bounding box center [76, 160] width 33 height 5
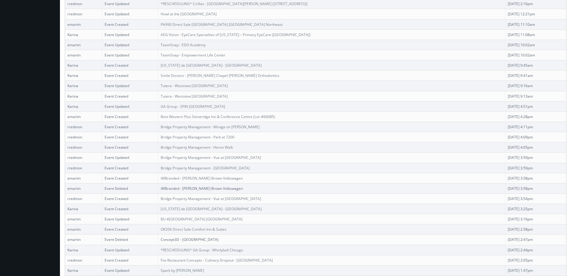
scroll to position [240, 0]
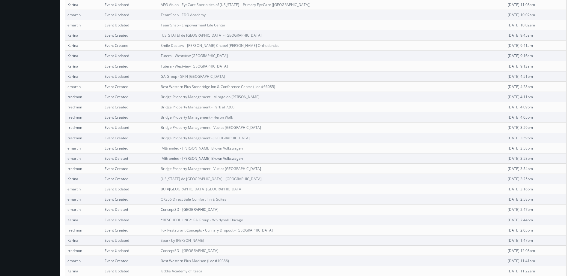
drag, startPoint x: 113, startPoint y: 209, endPoint x: 213, endPoint y: 209, distance: 100.2
click at [212, 209] on tr "emartin Event Deleted Concept3D - SUNY Fredonia 09/23/2025 2:47pm" at bounding box center [316, 209] width 502 height 10
click at [257, 211] on td "Concept3D - SUNY Fredonia" at bounding box center [331, 209] width 347 height 10
drag, startPoint x: 264, startPoint y: 211, endPoint x: 506, endPoint y: 209, distance: 241.5
click at [506, 209] on tr "emartin Event Deleted Concept3D - SUNY Fredonia 09/23/2025 2:47pm" at bounding box center [316, 209] width 502 height 10
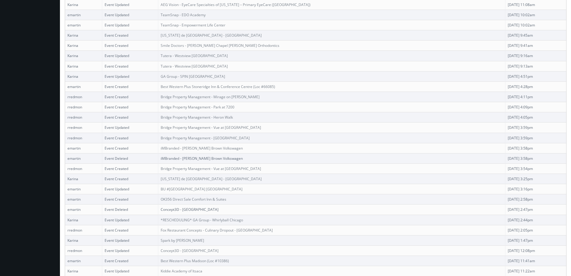
click at [528, 209] on td "09/23/2025 2:47pm" at bounding box center [536, 209] width 61 height 10
drag, startPoint x: 528, startPoint y: 209, endPoint x: 480, endPoint y: 214, distance: 48.5
click at [480, 214] on tr "emartin Event Deleted Concept3D - SUNY Fredonia 09/23/2025 2:47pm" at bounding box center [316, 209] width 502 height 10
click at [251, 206] on td "Concept3D - SUNY Fredonia" at bounding box center [331, 209] width 347 height 10
click at [247, 207] on td "Concept3D - SUNY Fredonia" at bounding box center [331, 209] width 347 height 10
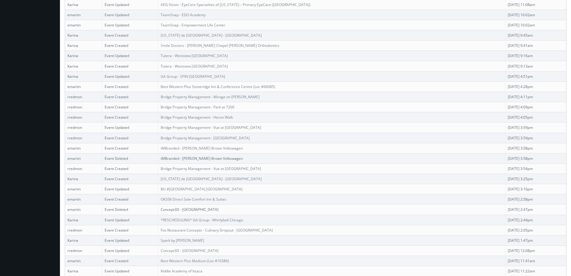
drag, startPoint x: 223, startPoint y: 210, endPoint x: 168, endPoint y: 209, distance: 54.3
click at [168, 209] on td "Concept3D - SUNY Fredonia" at bounding box center [331, 209] width 347 height 10
click at [158, 209] on td "Event Deleted" at bounding box center [130, 209] width 56 height 10
